Goal: Entertainment & Leisure: Consume media (video, audio)

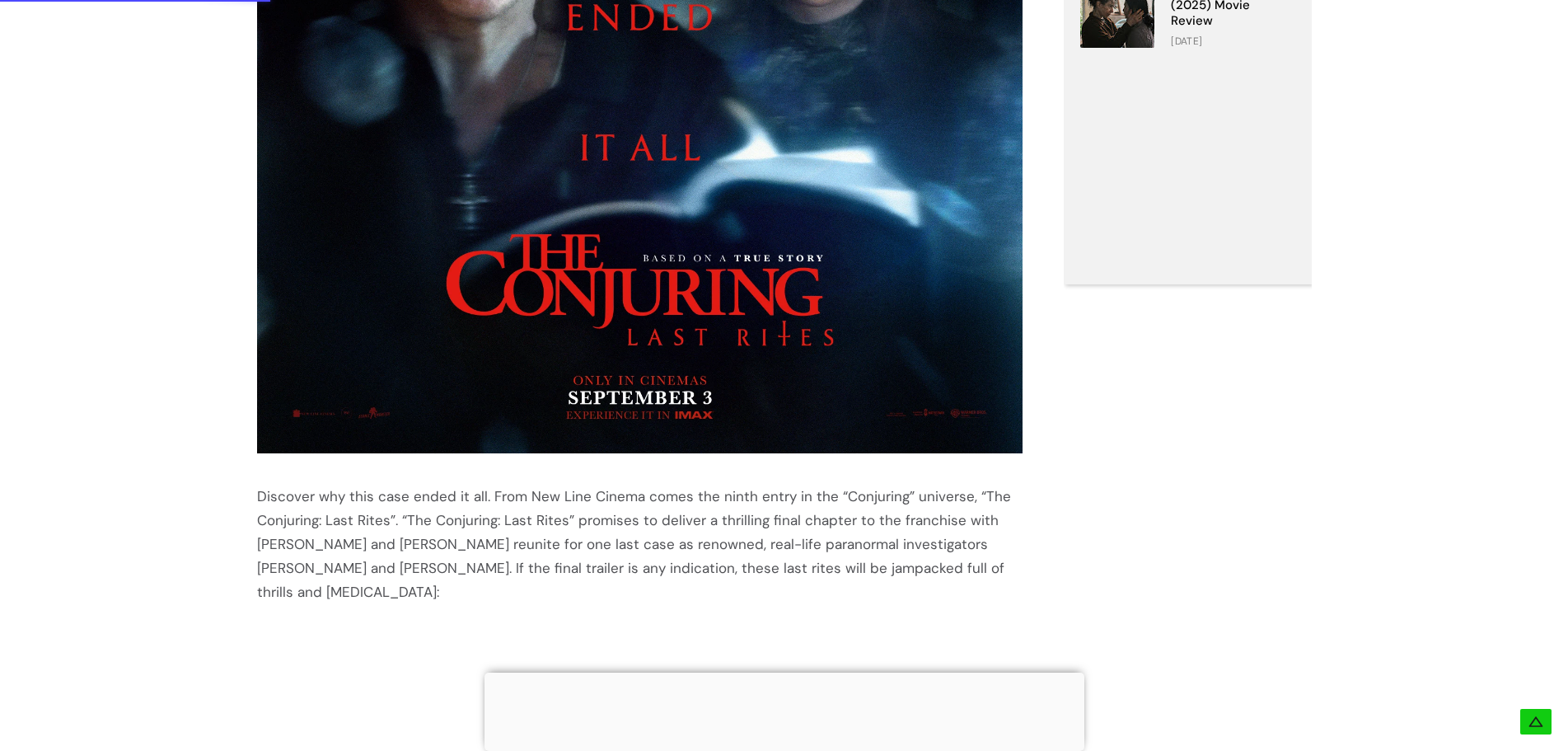
scroll to position [1154, 0]
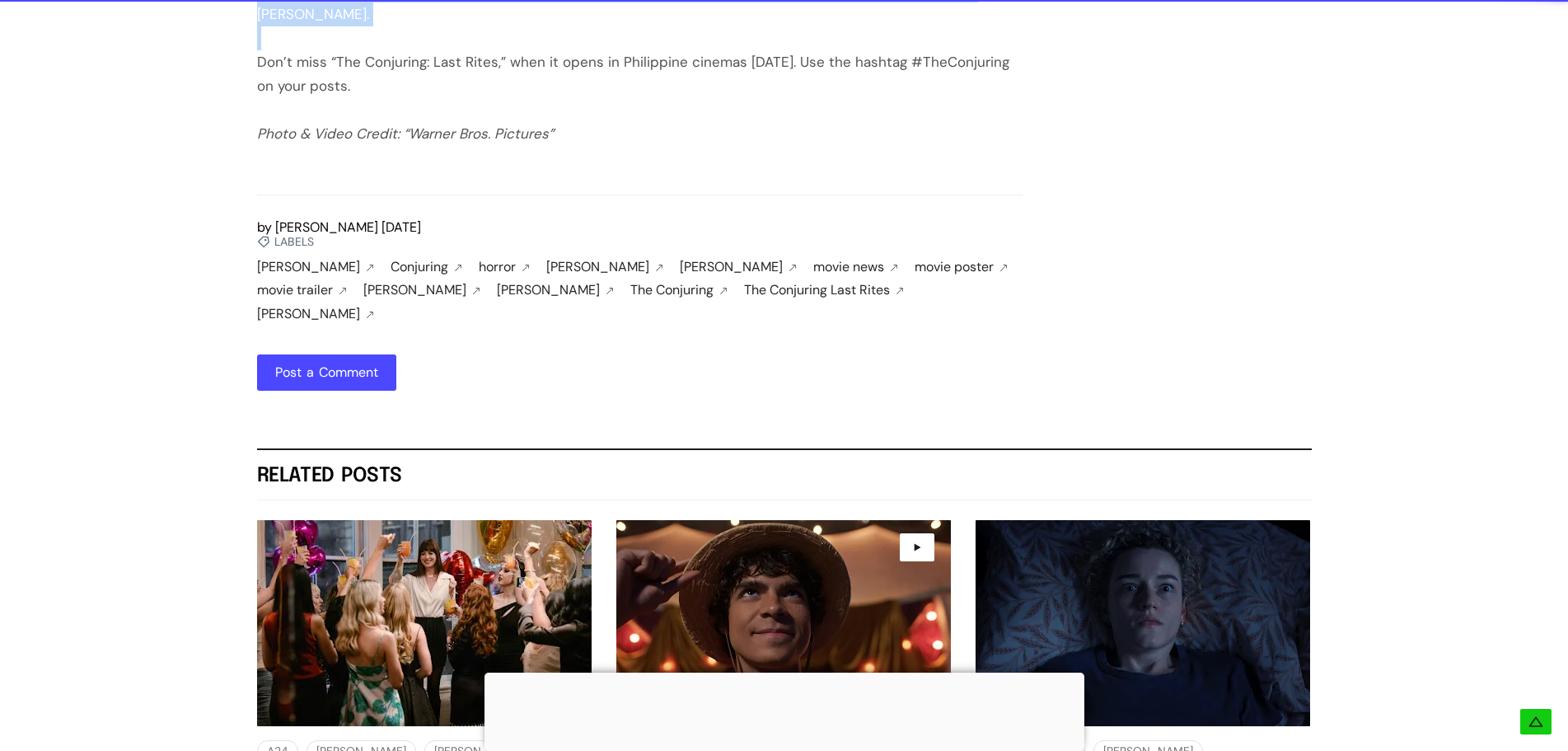
scroll to position [2004, 0]
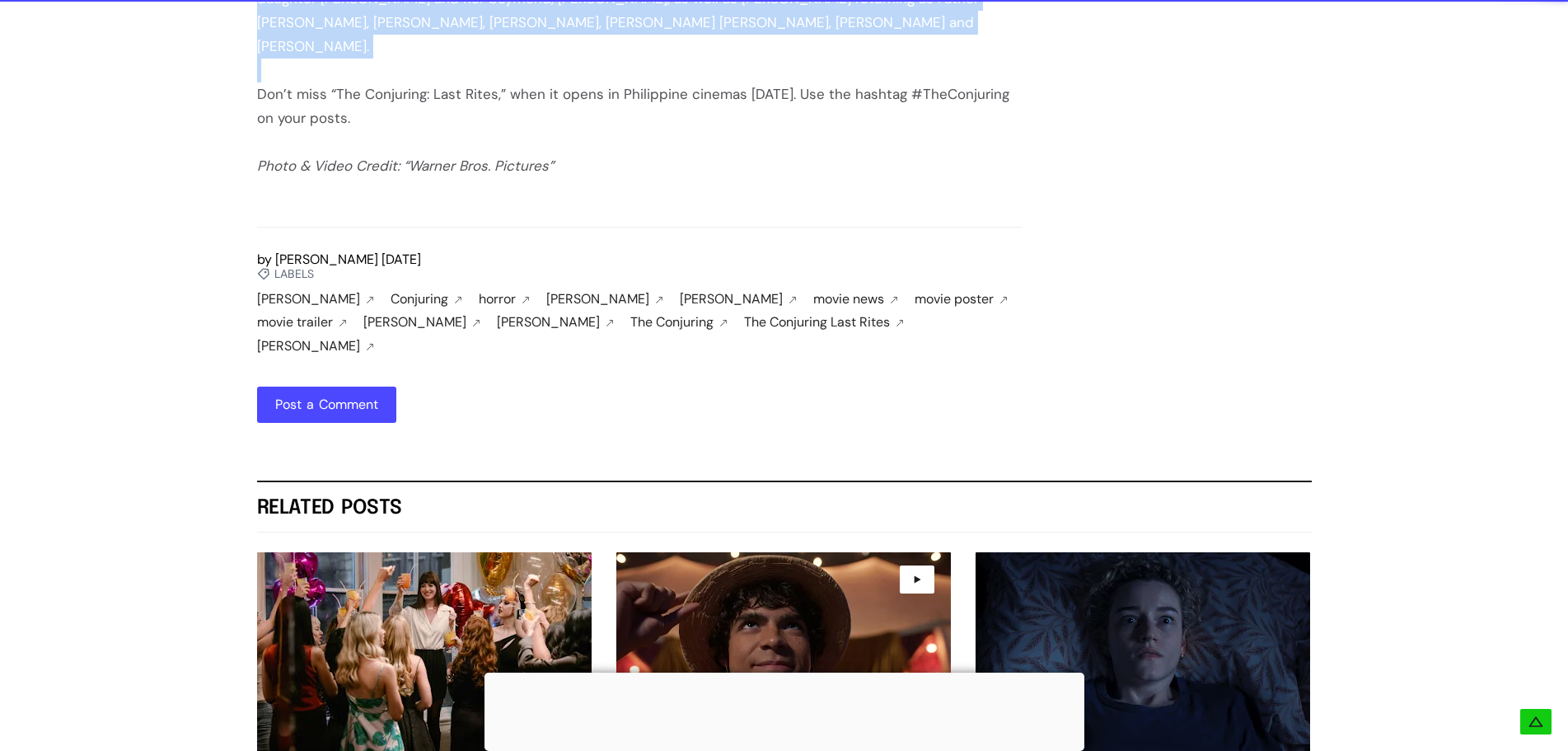
drag, startPoint x: 255, startPoint y: 194, endPoint x: 446, endPoint y: 76, distance: 224.5
copy div "Discover why this case ended it all. From New Line Cinema comes the ninth entry…"
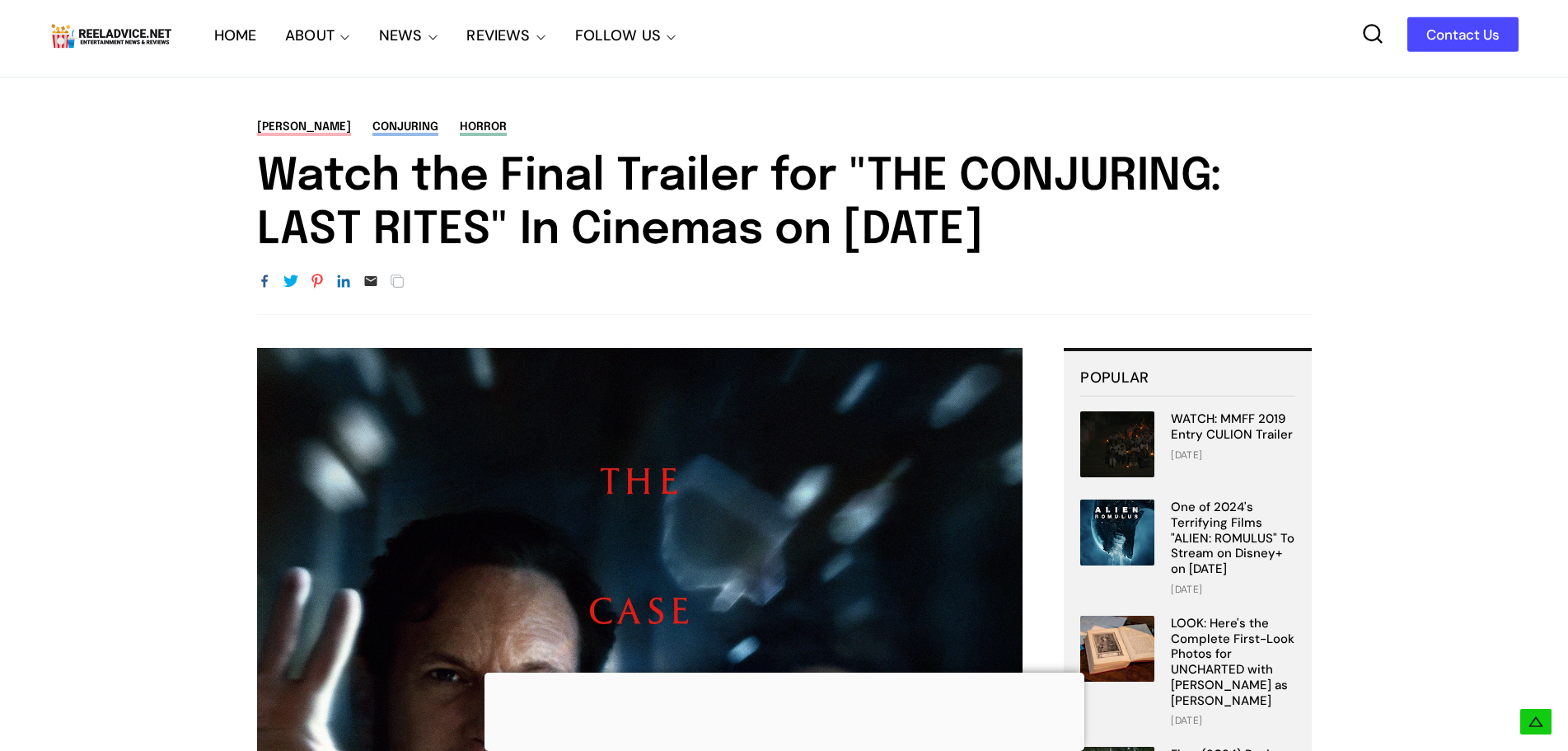
scroll to position [0, 0]
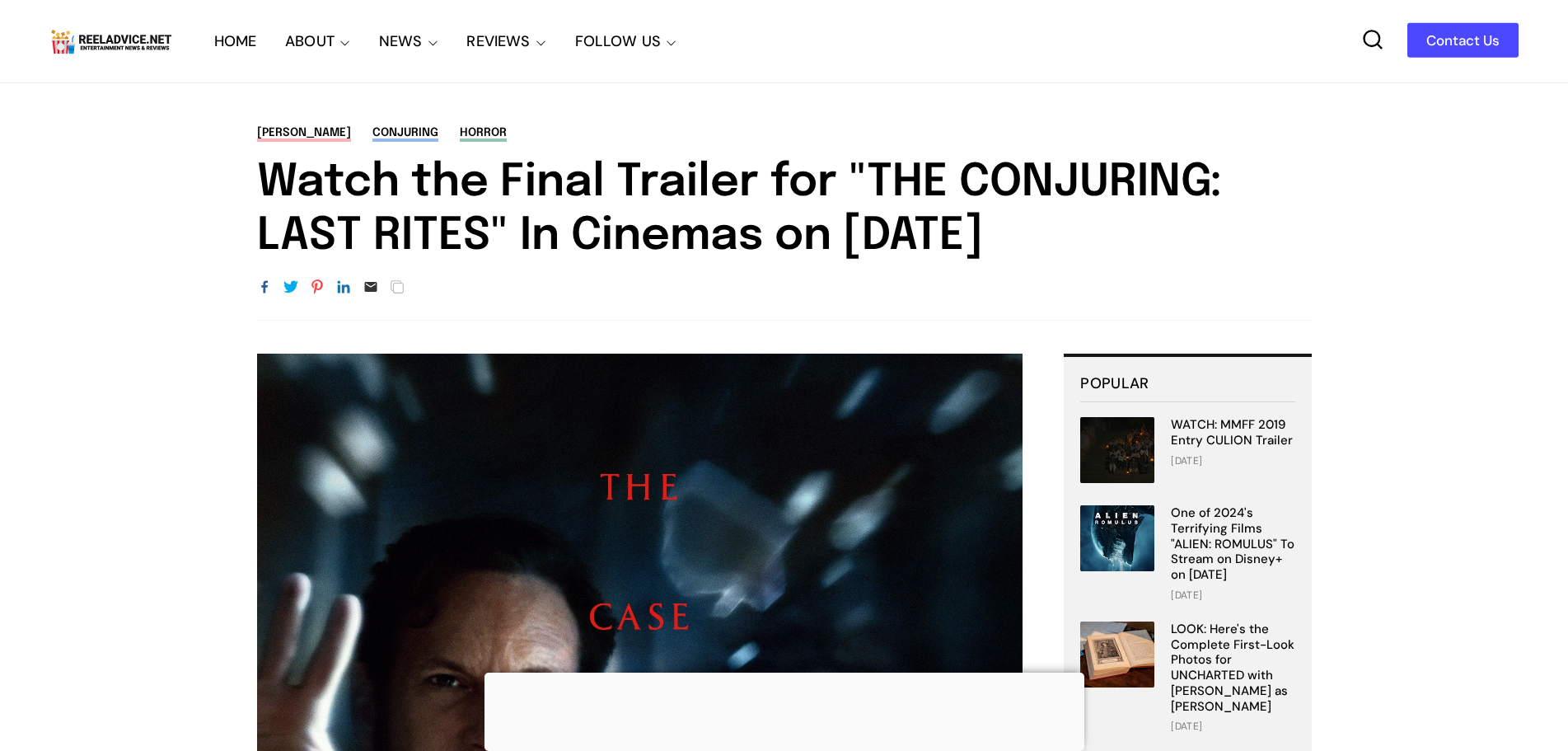
click at [239, 48] on link "HOME" at bounding box center [236, 41] width 43 height 83
